Goal: Find specific page/section: Find specific page/section

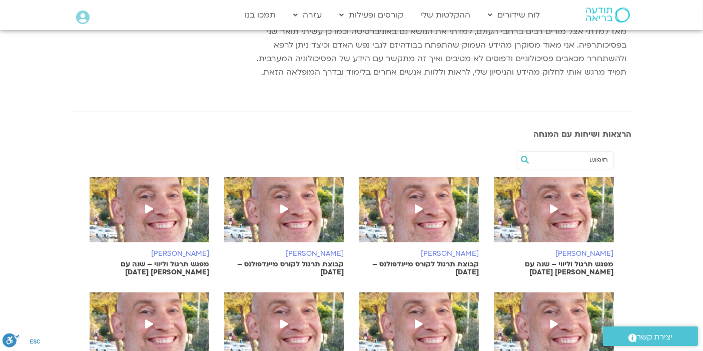
scroll to position [222, 0]
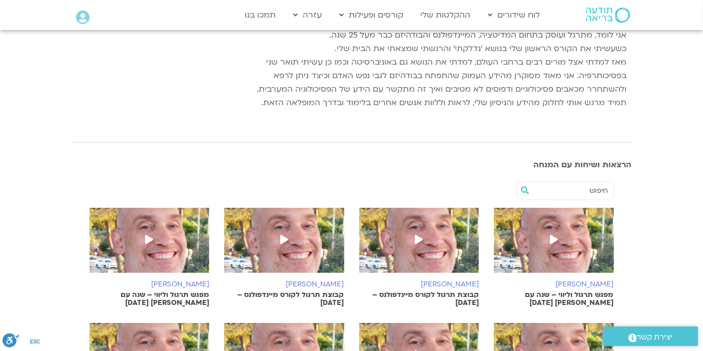
click at [559, 193] on input "text" at bounding box center [570, 190] width 76 height 17
type input "n"
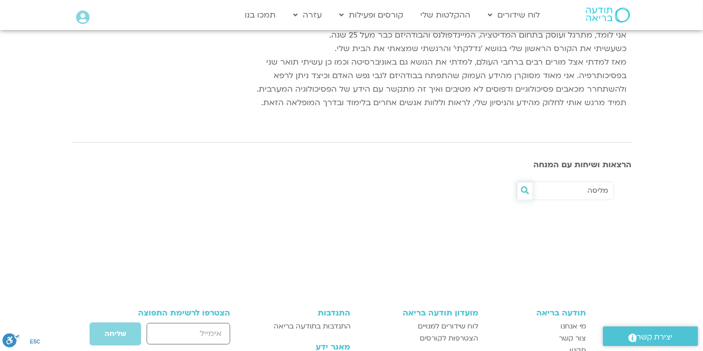
type input "מליסה"
click at [524, 189] on icon at bounding box center [525, 190] width 8 height 8
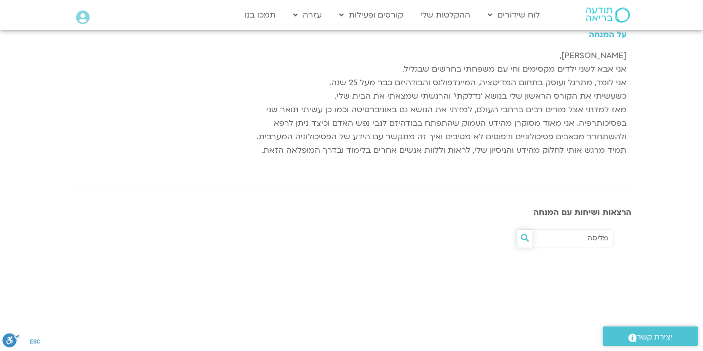
scroll to position [114, 0]
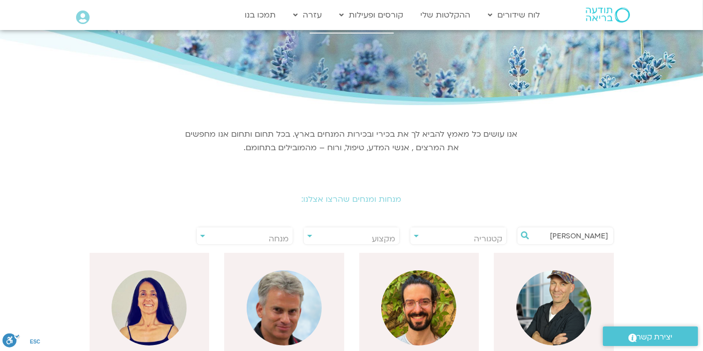
drag, startPoint x: 577, startPoint y: 236, endPoint x: 645, endPoint y: 235, distance: 67.1
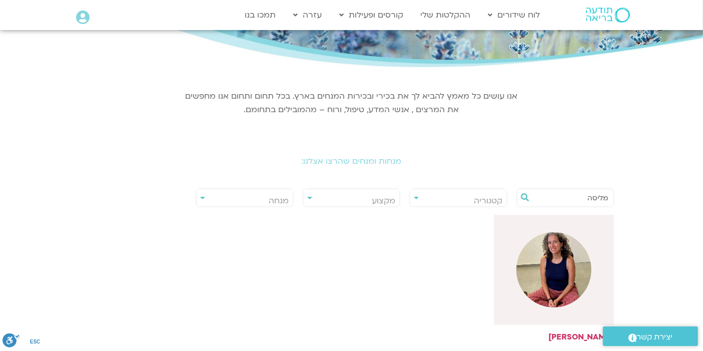
scroll to position [111, 0]
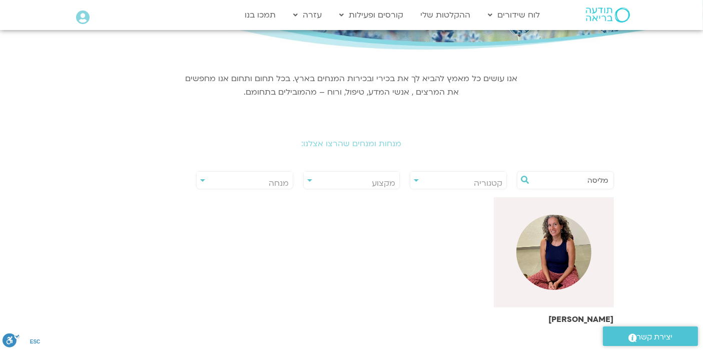
type input "מליסה"
click at [552, 265] on img at bounding box center [553, 252] width 75 height 75
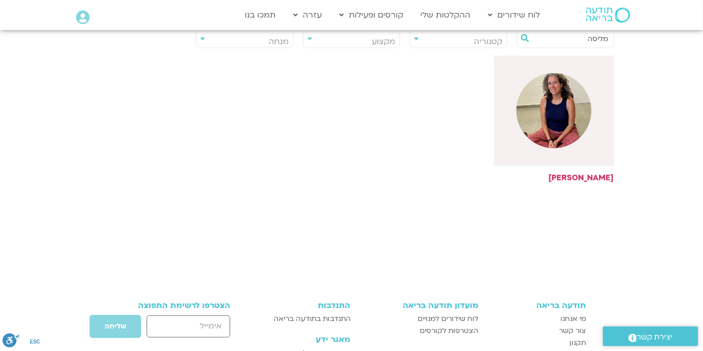
scroll to position [278, 0]
